Goal: Browse casually

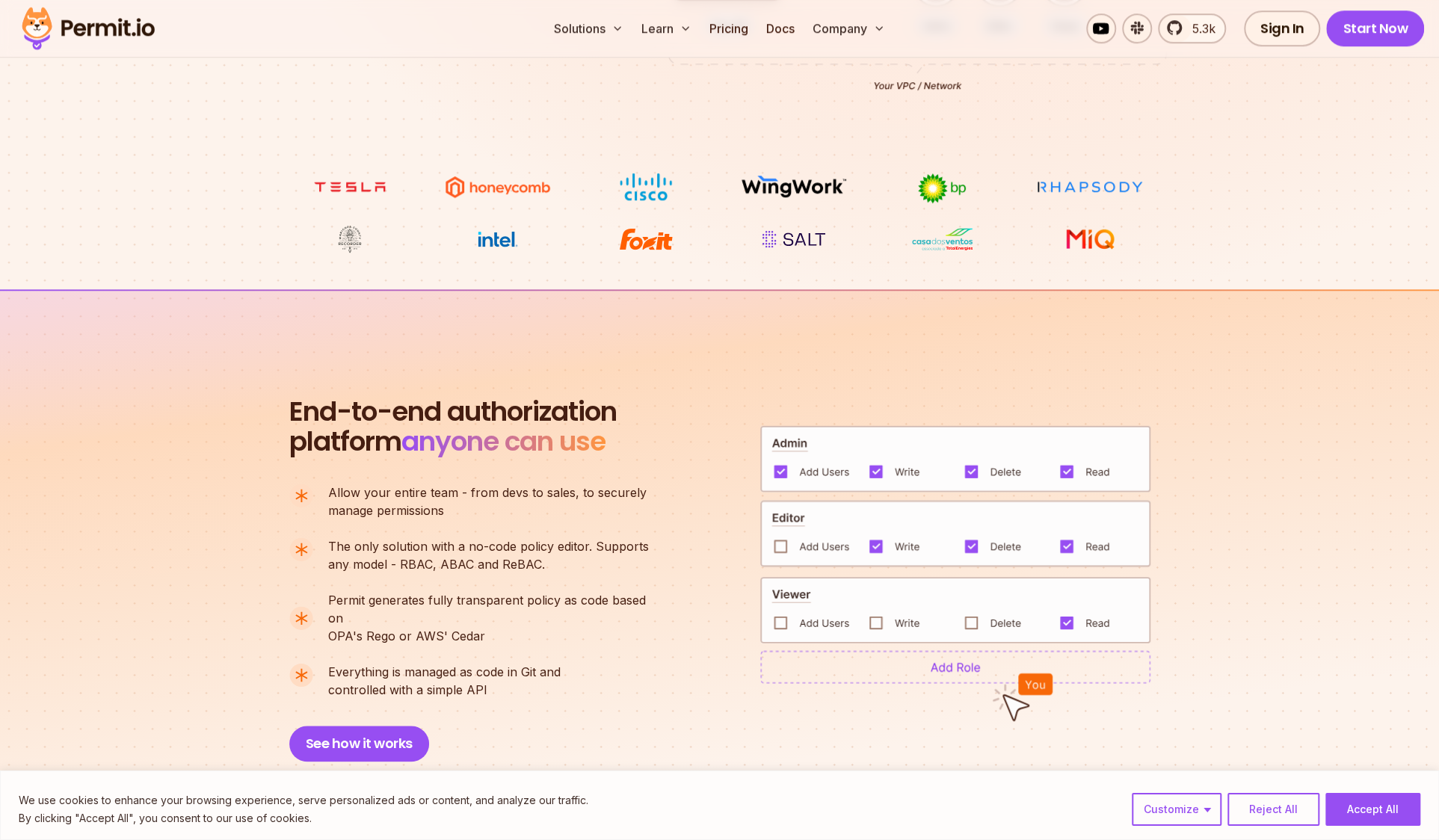
scroll to position [737, 0]
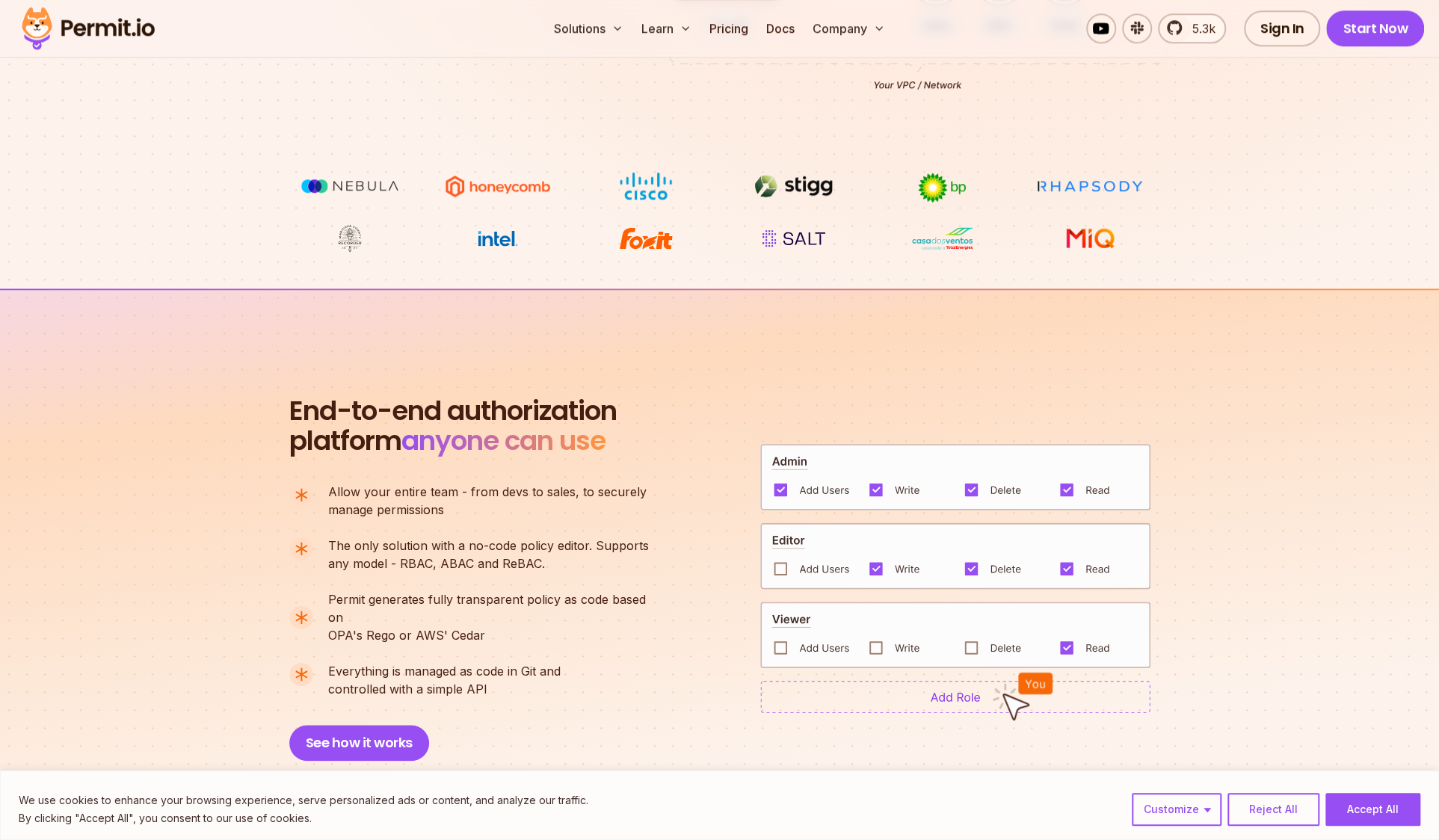
click at [858, 601] on img at bounding box center [955, 634] width 390 height 67
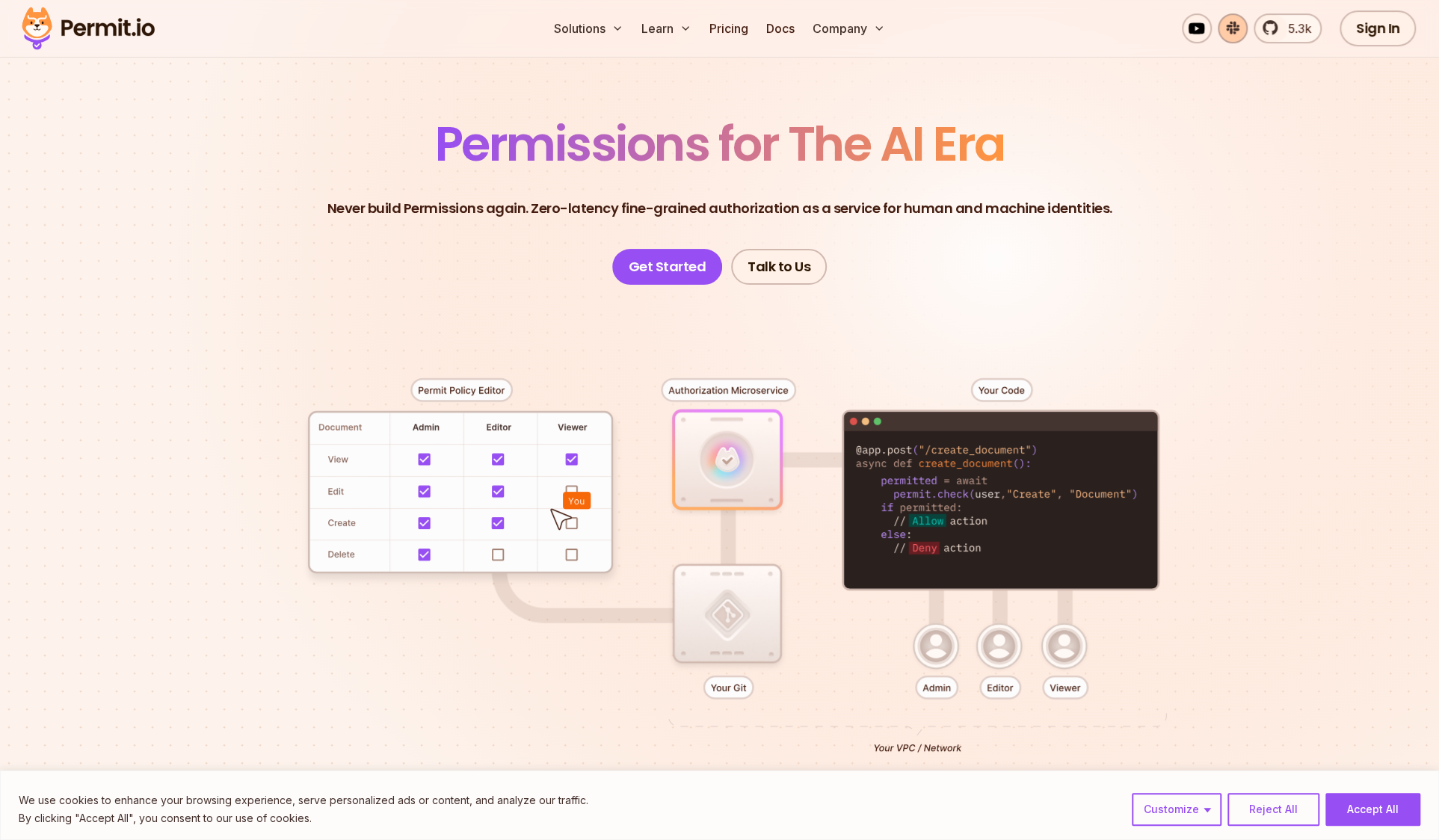
scroll to position [73, 0]
click at [1301, 25] on span "5.3k" at bounding box center [1295, 28] width 32 height 18
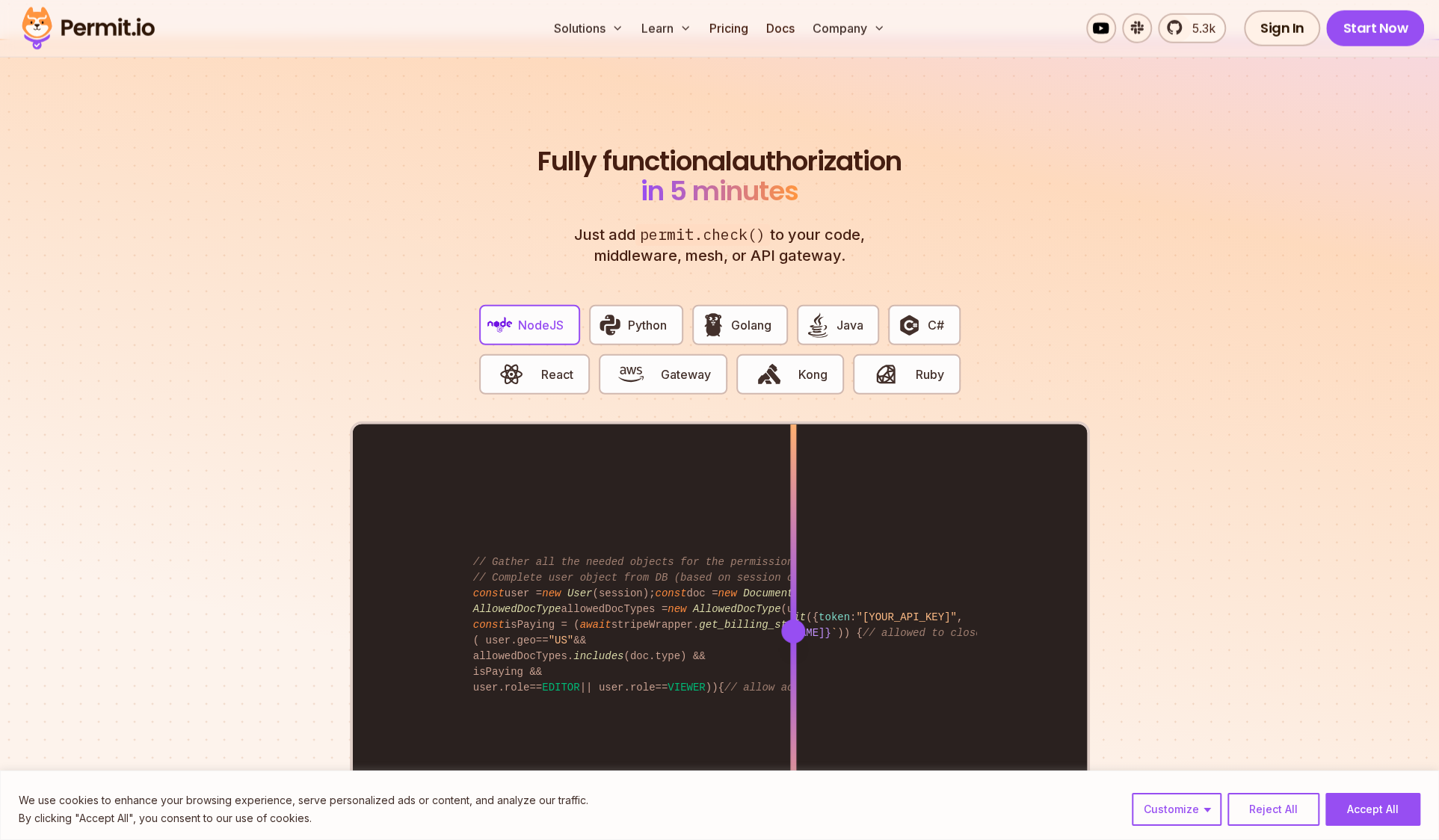
scroll to position [2726, 0]
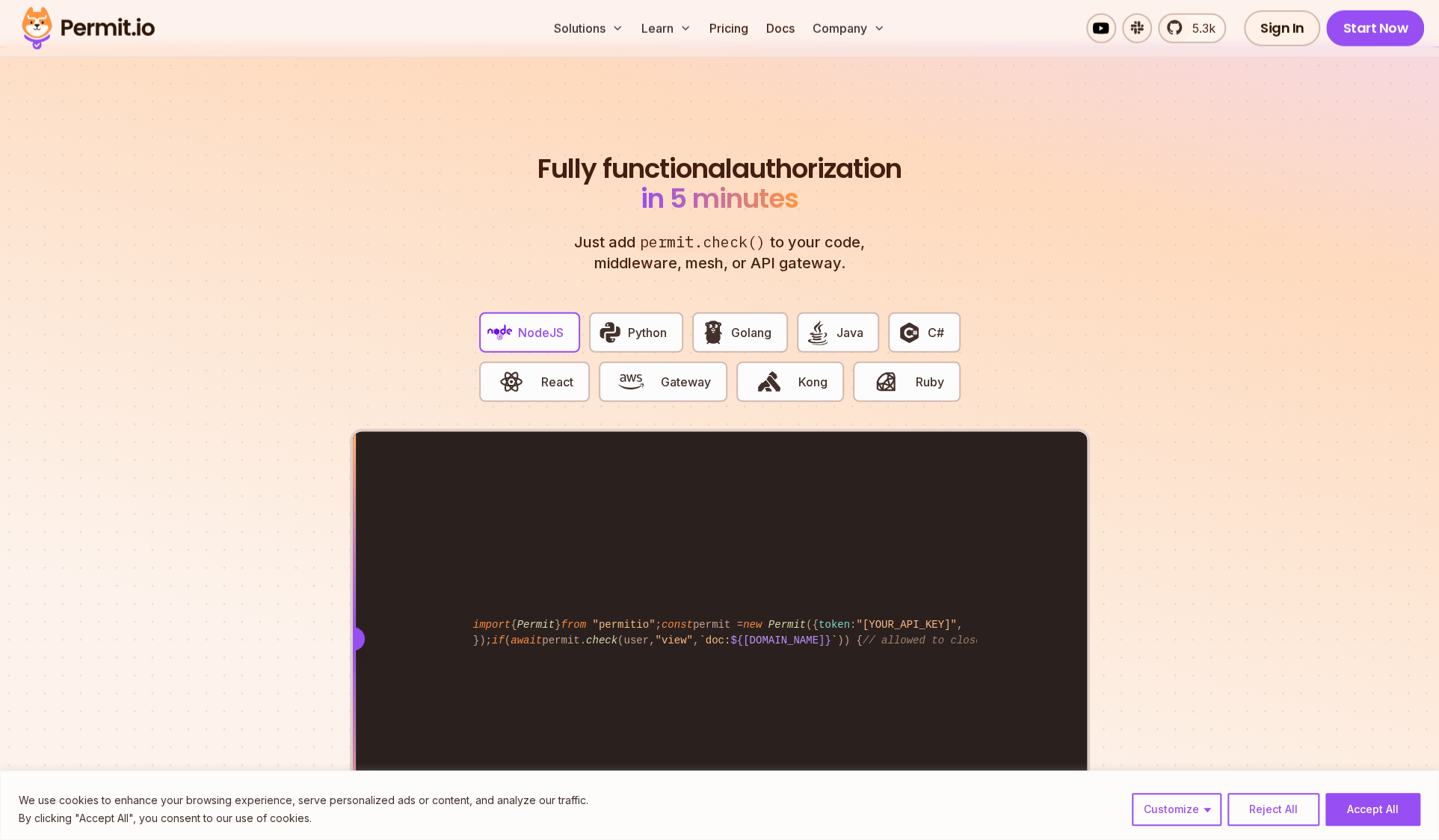
drag, startPoint x: 787, startPoint y: 407, endPoint x: 348, endPoint y: 413, distance: 439.0
click at [348, 413] on section "Fully functional authorization in 5 minutes Just add permit.check() to your cod…" at bounding box center [720, 512] width 1439 height 934
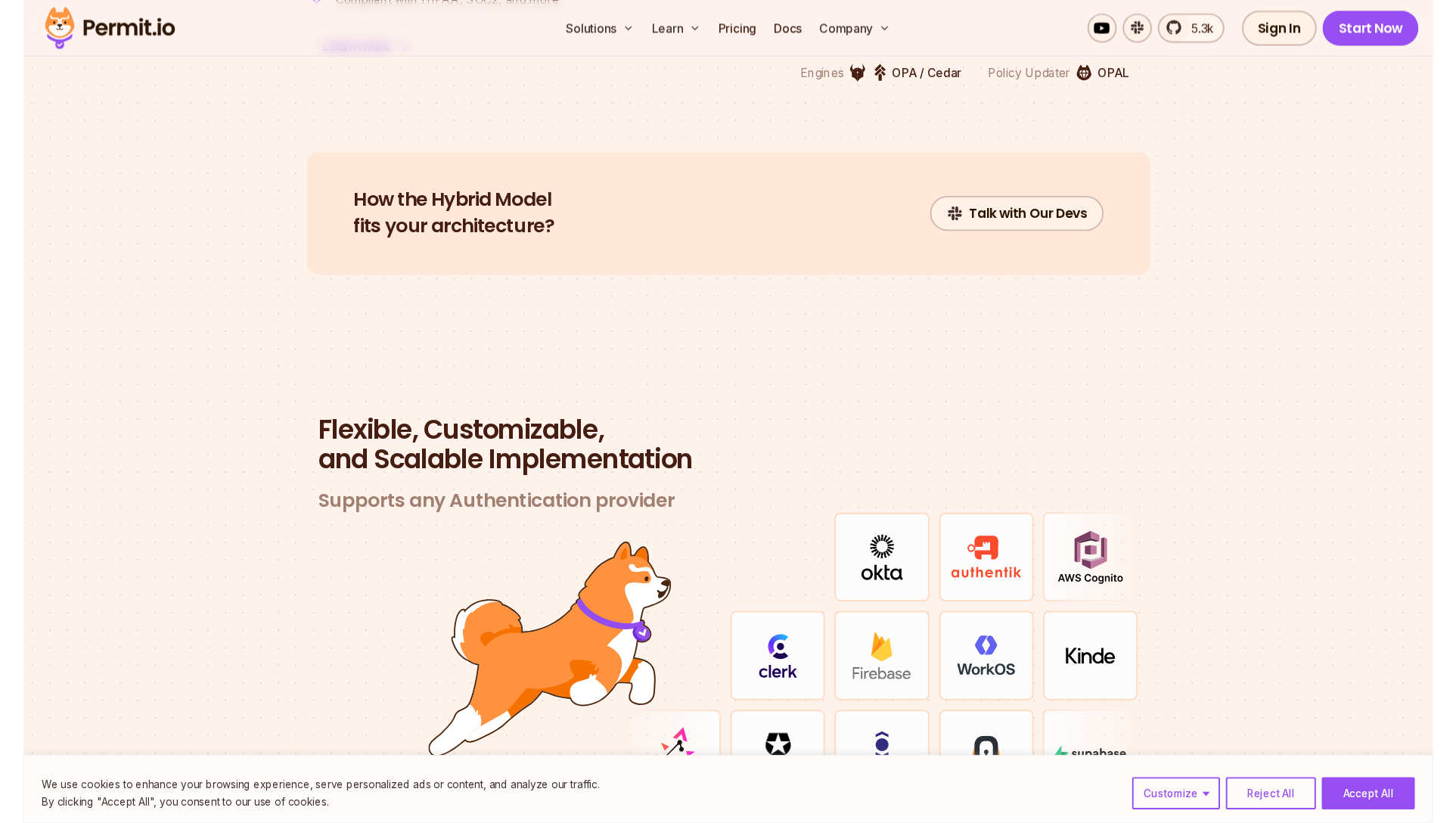
scroll to position [4103, 0]
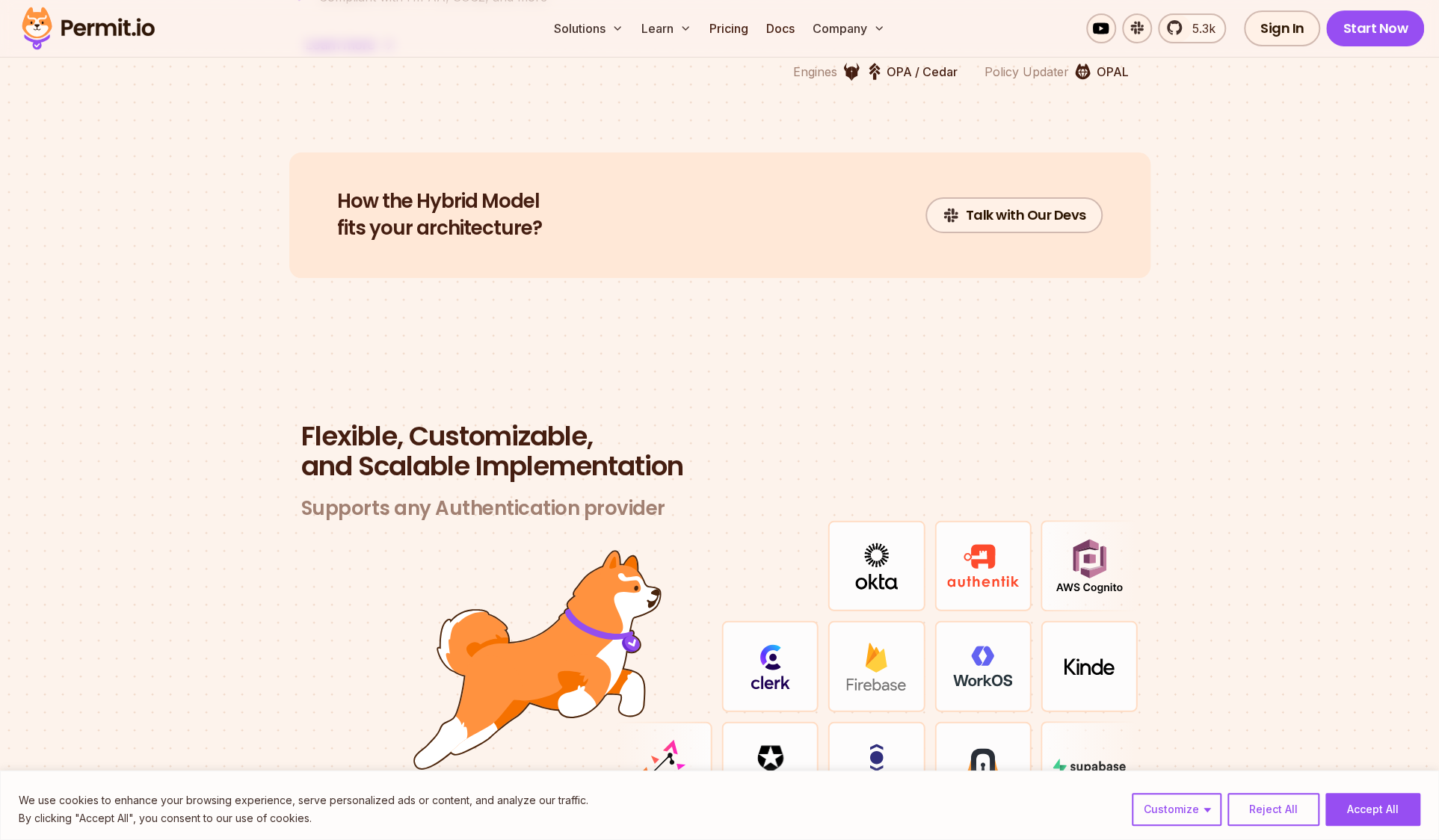
click at [1283, 503] on section "Flexible, Customizable, and Scalable Implementation Supports any Authentication…" at bounding box center [720, 635] width 1439 height 571
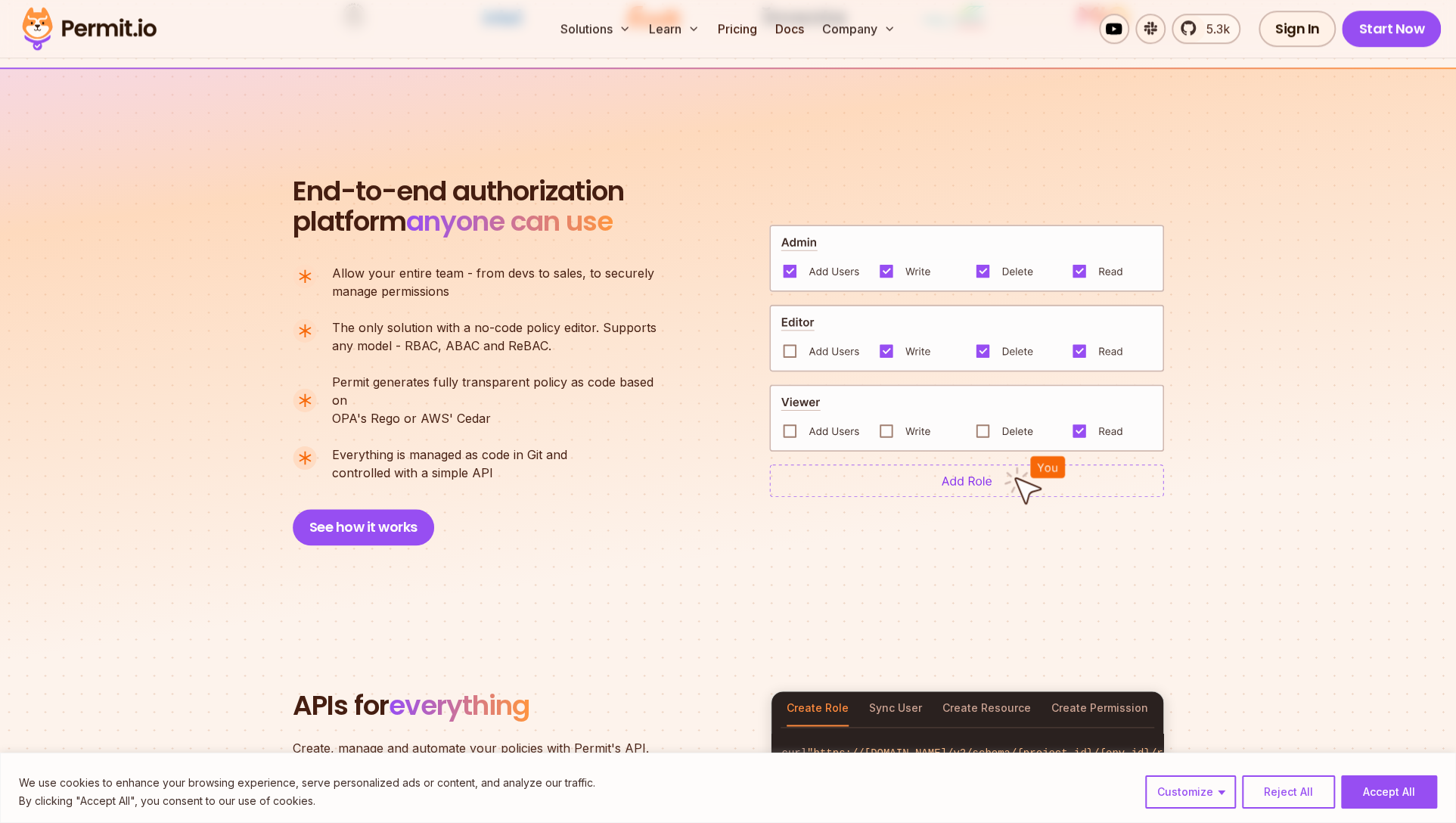
scroll to position [969, 0]
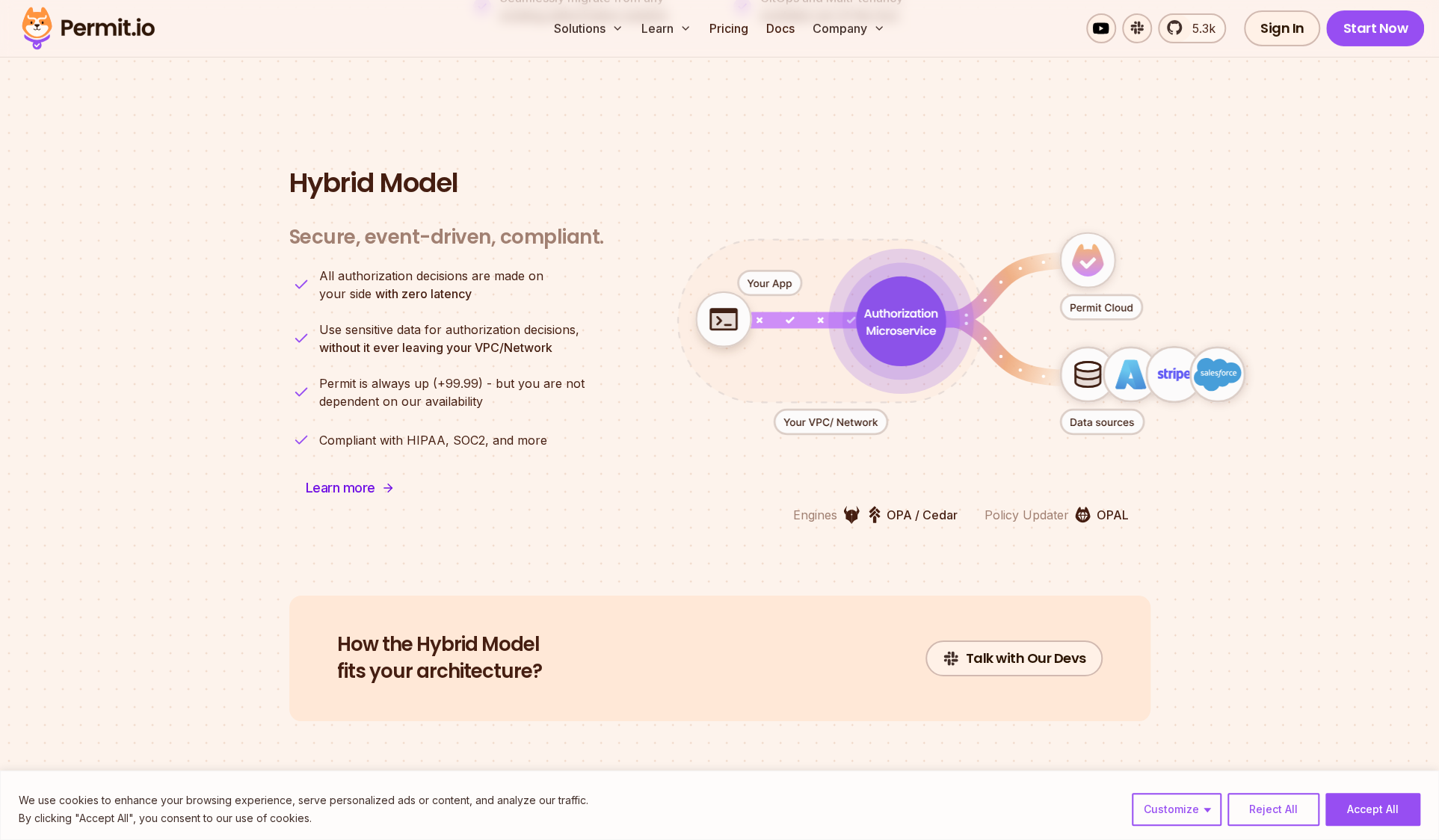
scroll to position [3611, 0]
